Goal: Task Accomplishment & Management: Use online tool/utility

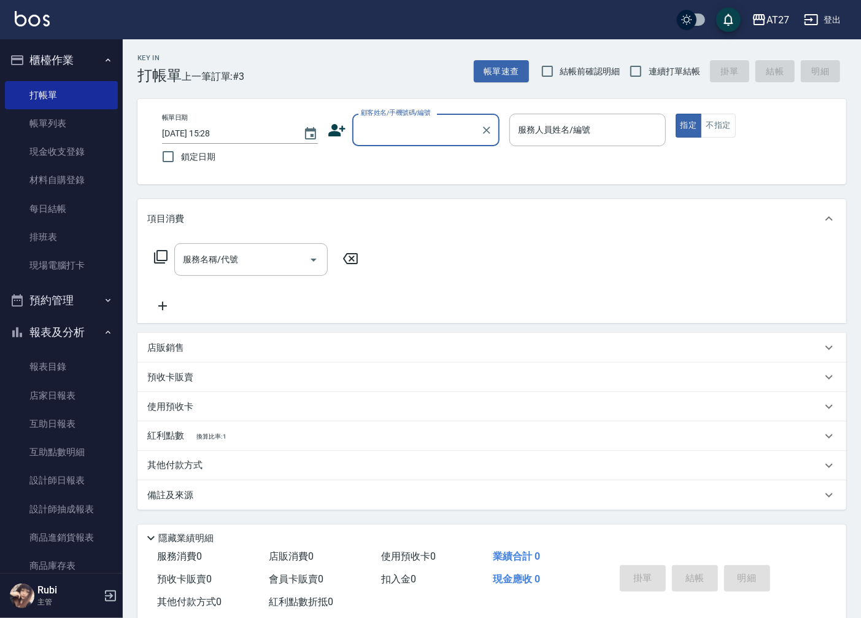
click at [422, 125] on input "顧客姓名/手機號碼/編號" at bounding box center [417, 129] width 118 height 21
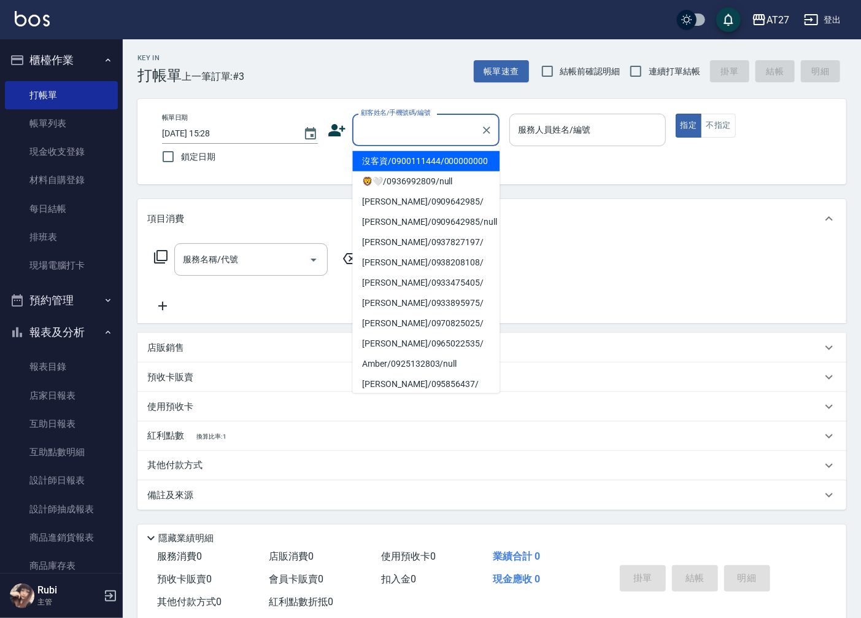
click at [414, 171] on li "沒客資/0900111444/000000000" at bounding box center [425, 161] width 147 height 20
type input "沒客資/0900111444/000000000"
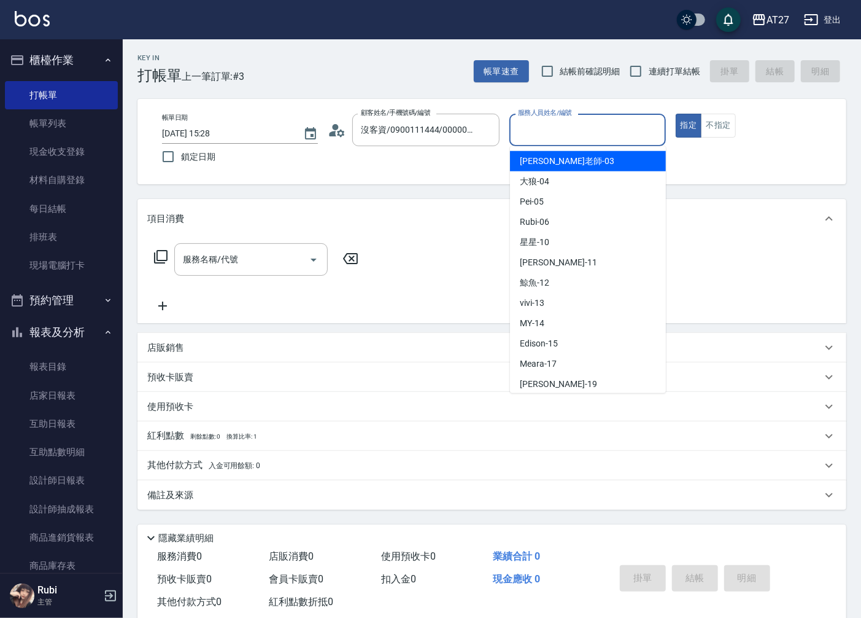
click at [523, 138] on input "服務人員姓名/編號" at bounding box center [587, 129] width 145 height 21
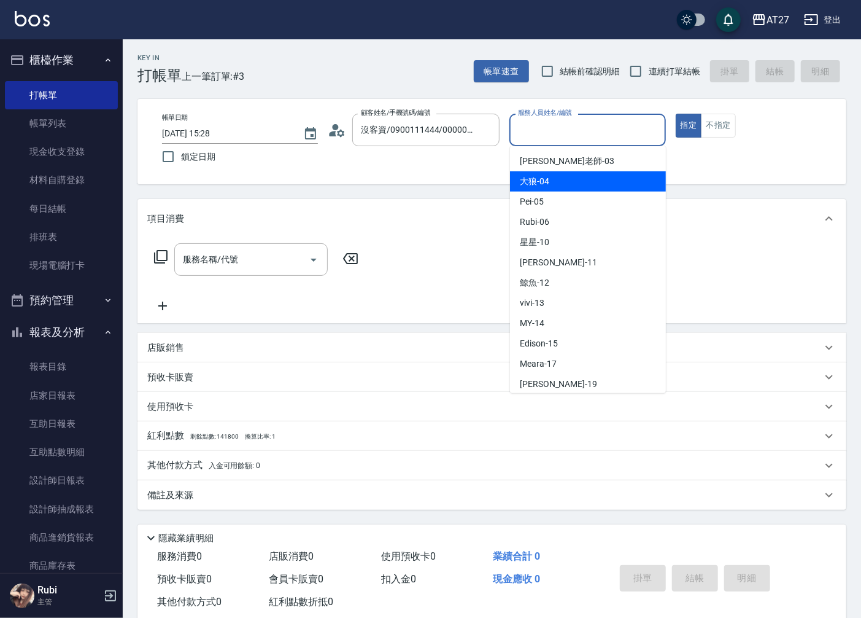
click at [562, 178] on div "大狼 -04" at bounding box center [588, 181] width 156 height 20
type input "大狼-04"
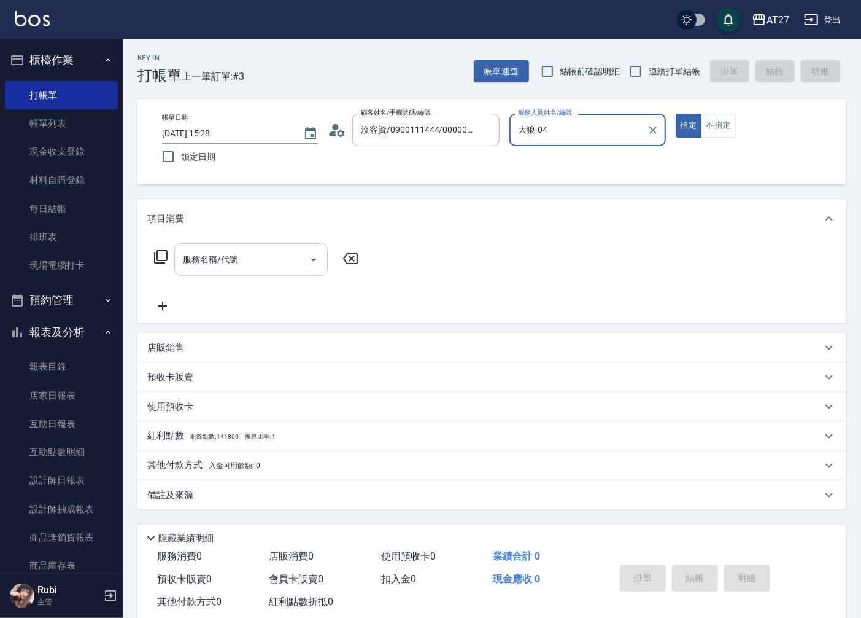
click at [286, 257] on input "服務名稱/代號" at bounding box center [242, 259] width 124 height 21
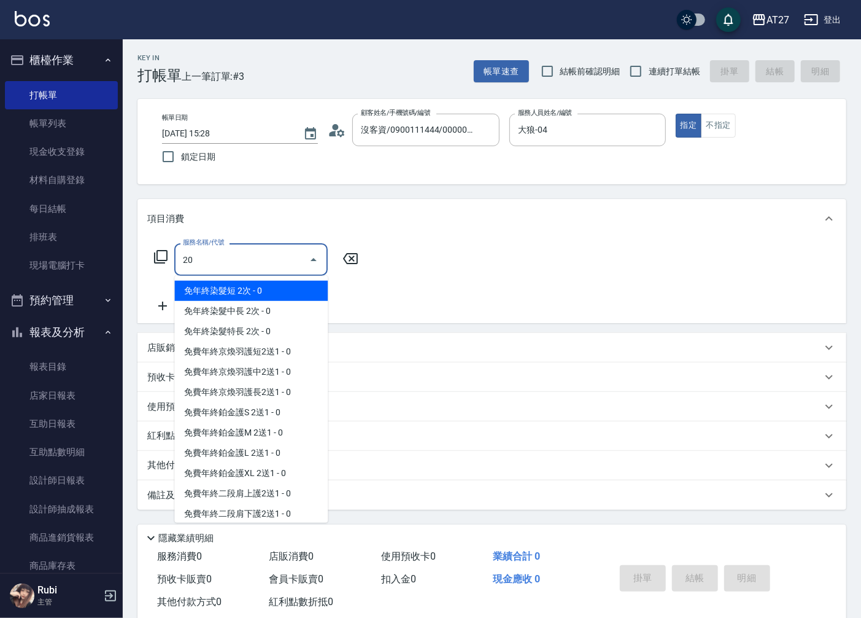
type input "201"
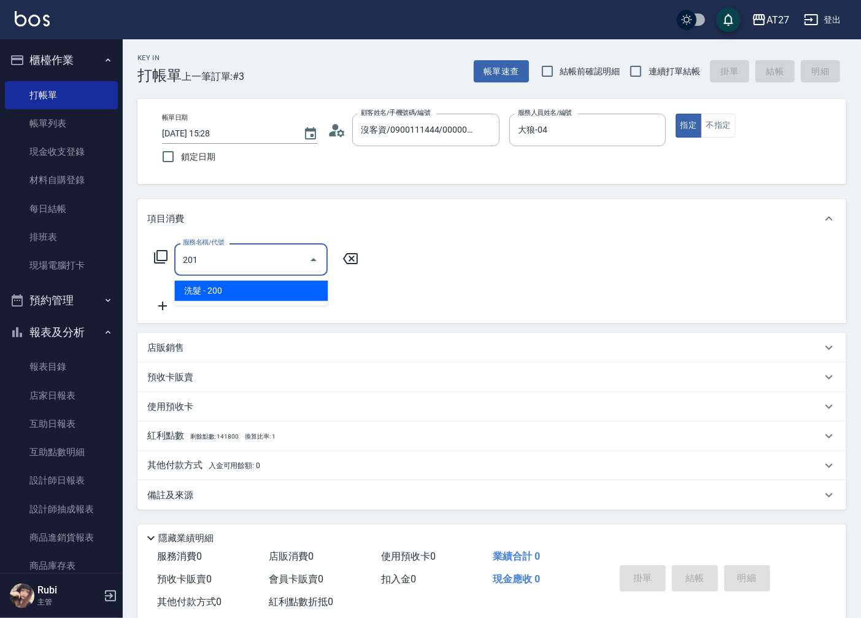
type input "20"
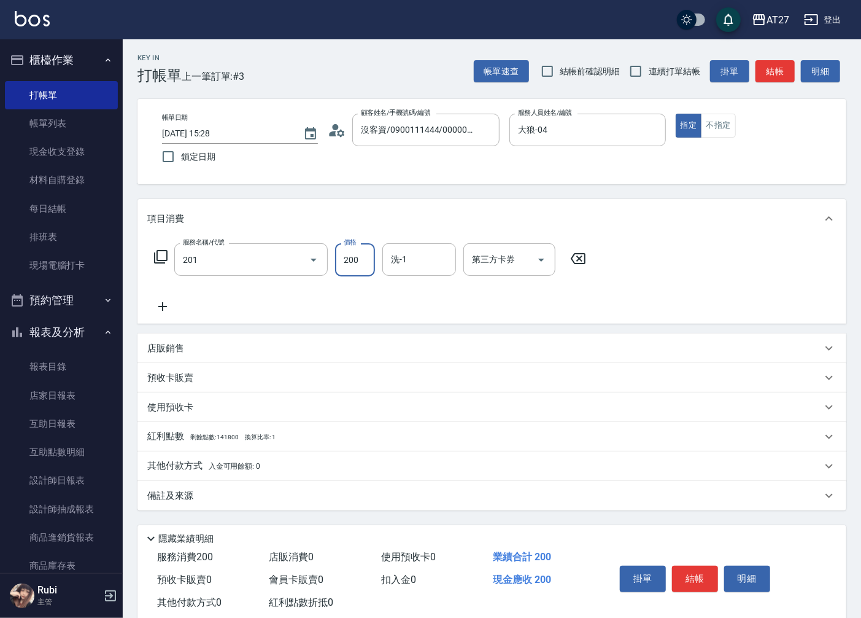
type input "洗髮(201)"
type input "3"
type input "0"
type input "300"
type input "30"
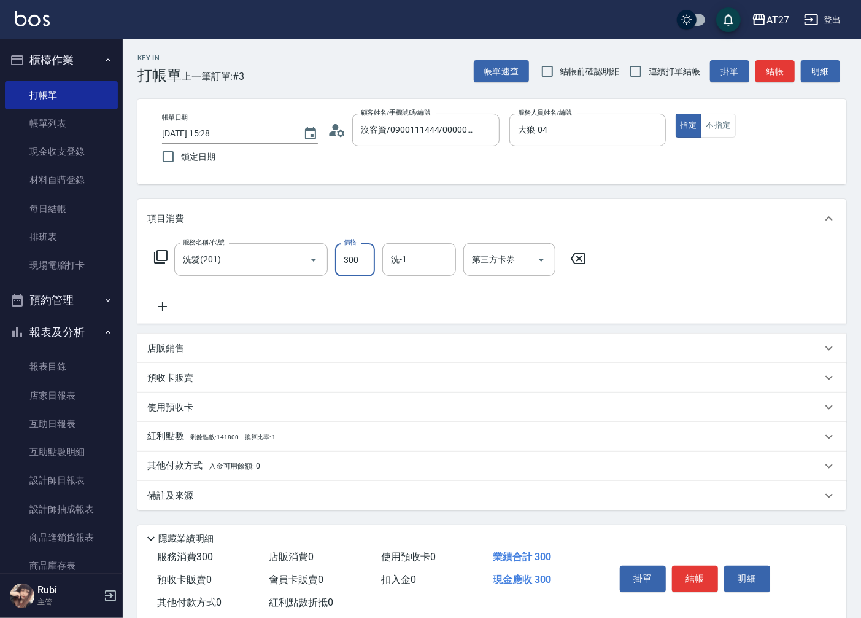
type input "300"
click at [699, 572] on button "結帳" at bounding box center [695, 578] width 46 height 26
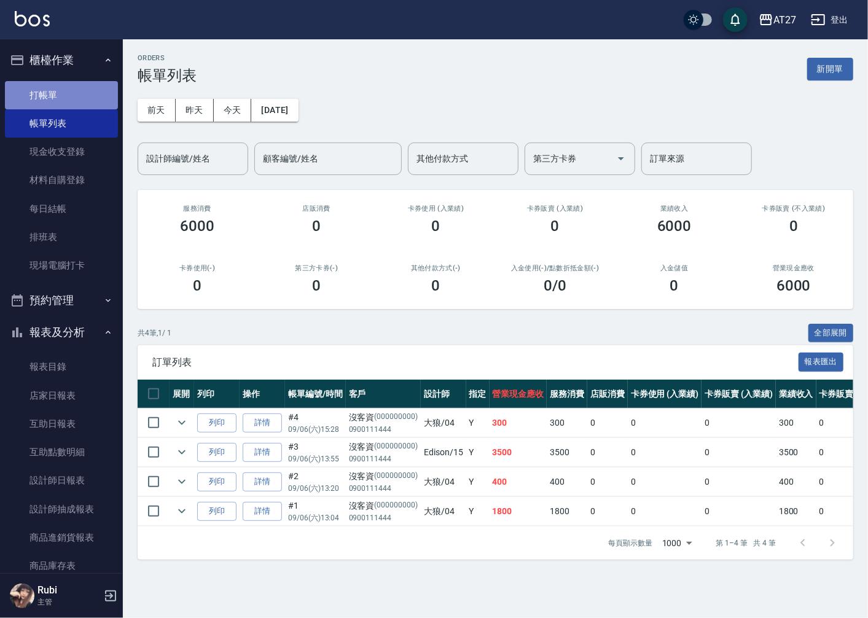
click at [68, 96] on link "打帳單" at bounding box center [61, 95] width 113 height 28
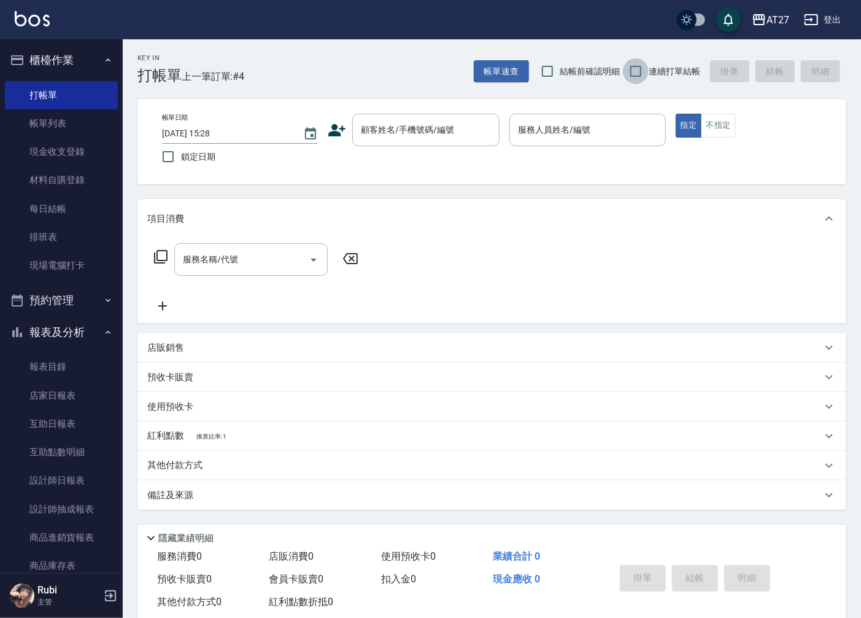
click at [646, 76] on input "連續打單結帳" at bounding box center [636, 71] width 26 height 26
checkbox input "true"
click at [470, 130] on input "顧客姓名/手機號碼/編號" at bounding box center [417, 129] width 118 height 21
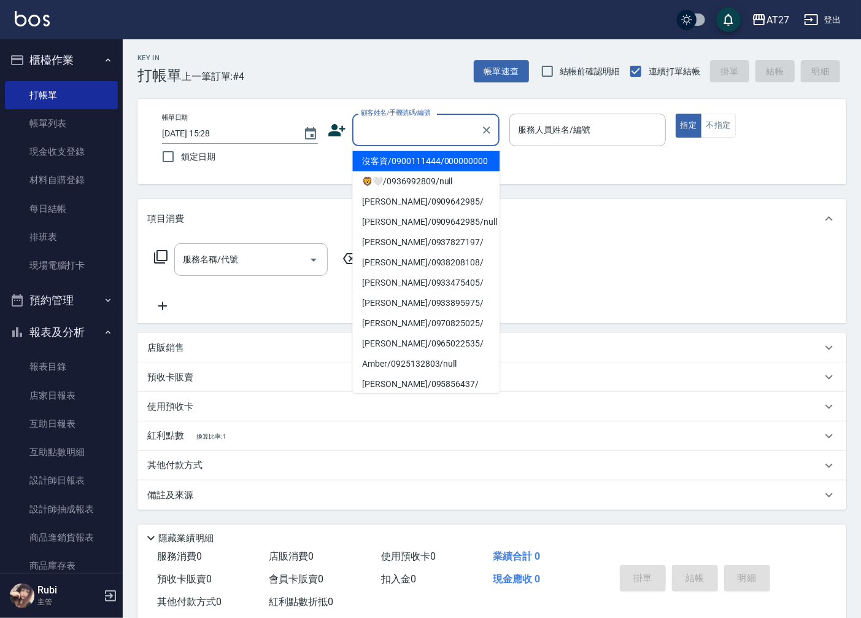
click at [448, 169] on li "沒客資/0900111444/000000000" at bounding box center [425, 161] width 147 height 20
type input "沒客資/0900111444/000000000"
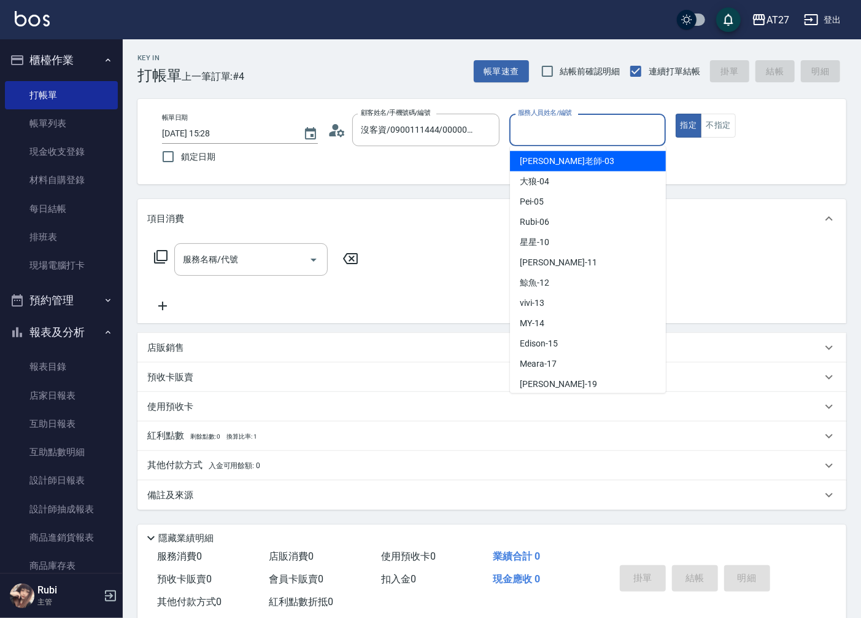
click at [537, 128] on input "服務人員姓名/編號" at bounding box center [587, 129] width 145 height 21
click at [577, 161] on div "池老師 -03" at bounding box center [588, 161] width 156 height 20
type input "池老師-03"
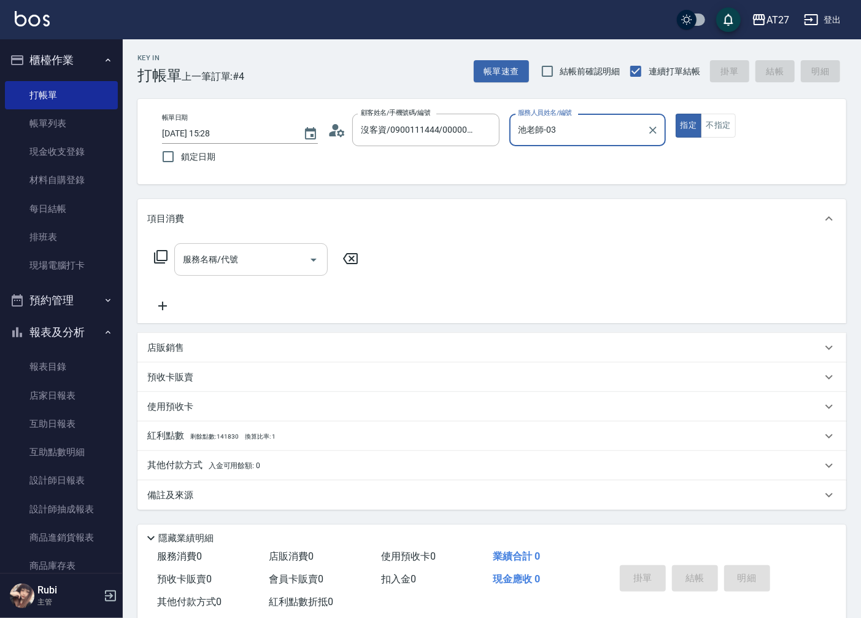
click at [285, 254] on input "服務名稱/代號" at bounding box center [242, 259] width 124 height 21
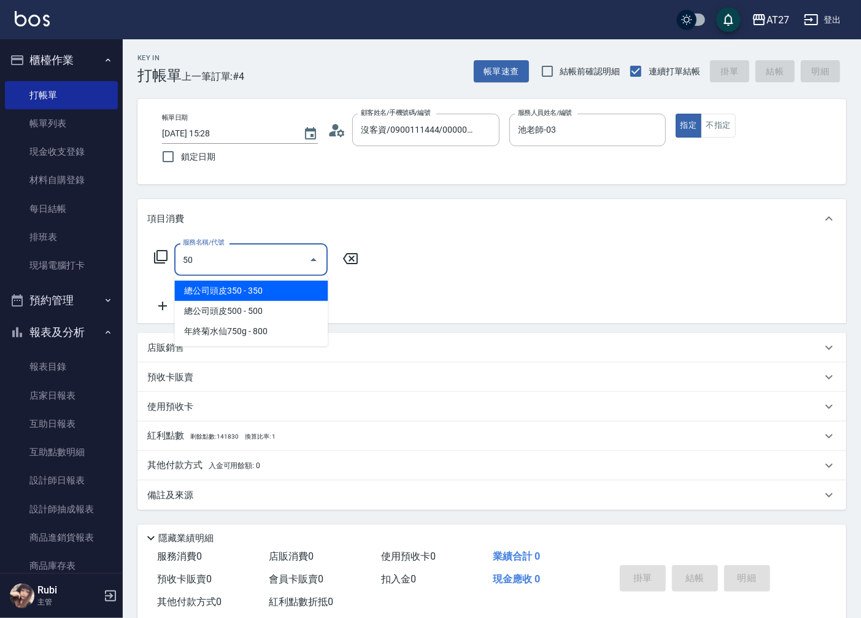
type input "501"
type input "100"
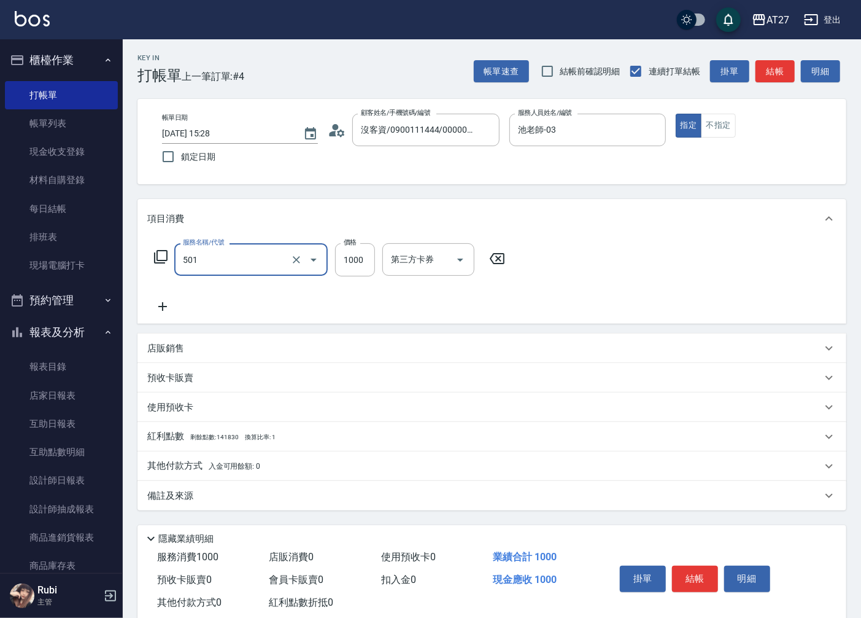
type input "染髮(501)"
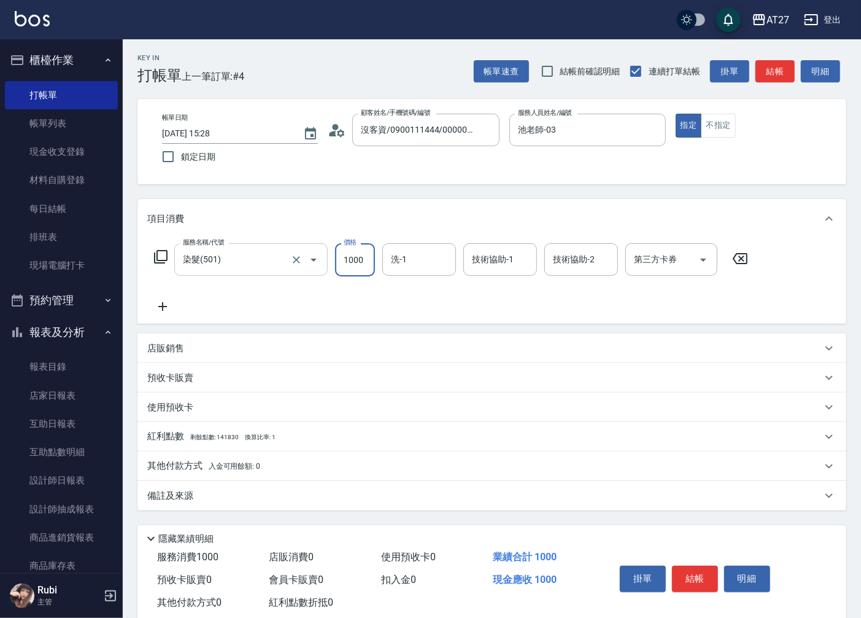
type input "0"
type input "150"
type input "1500"
click at [691, 579] on button "結帳" at bounding box center [695, 578] width 46 height 26
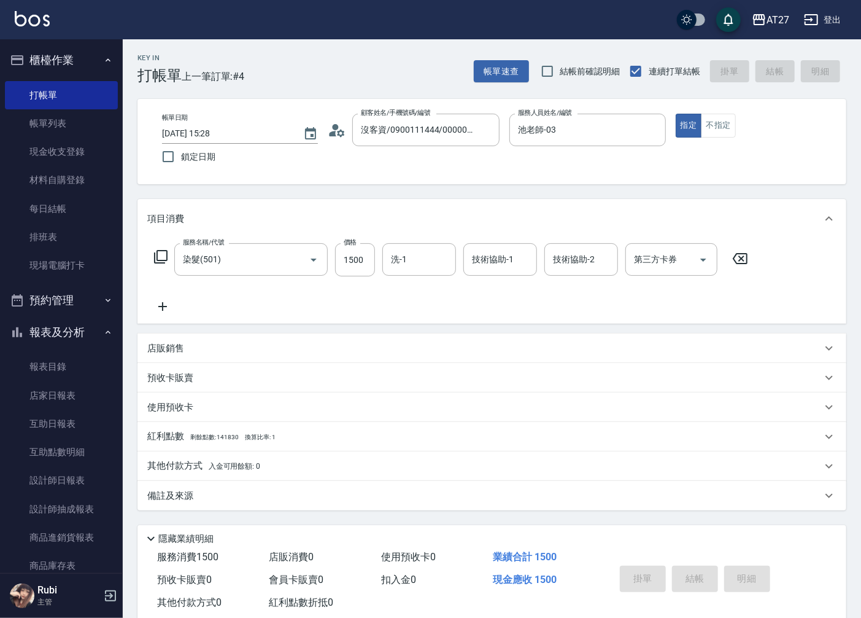
type input "[DATE] 15:29"
type input "0"
